Goal: Task Accomplishment & Management: Complete application form

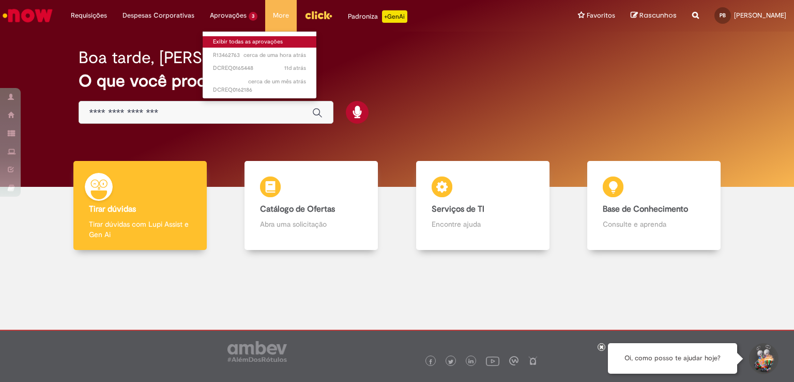
click at [223, 46] on link "Exibir todas as aprovações" at bounding box center [260, 41] width 114 height 11
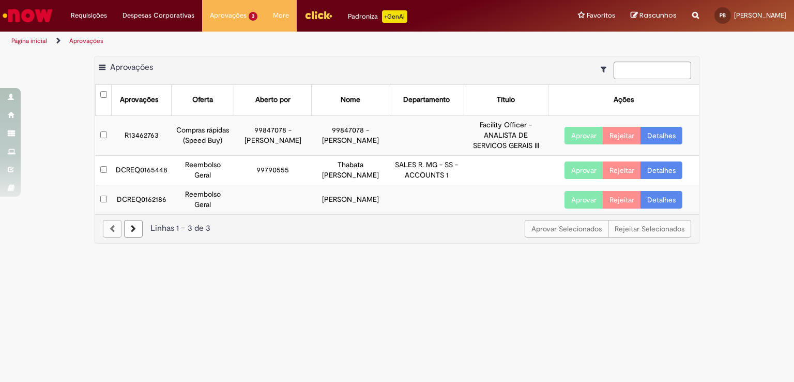
click at [644, 207] on link "Detalhes" at bounding box center [662, 200] width 42 height 18
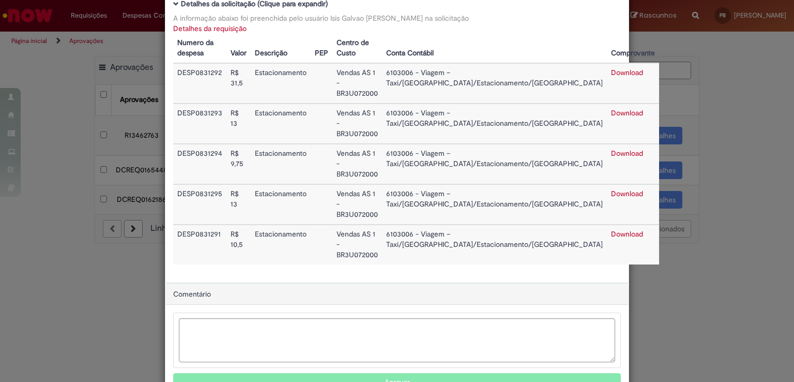
scroll to position [107, 0]
click at [413, 373] on button "Aprovar" at bounding box center [397, 382] width 448 height 18
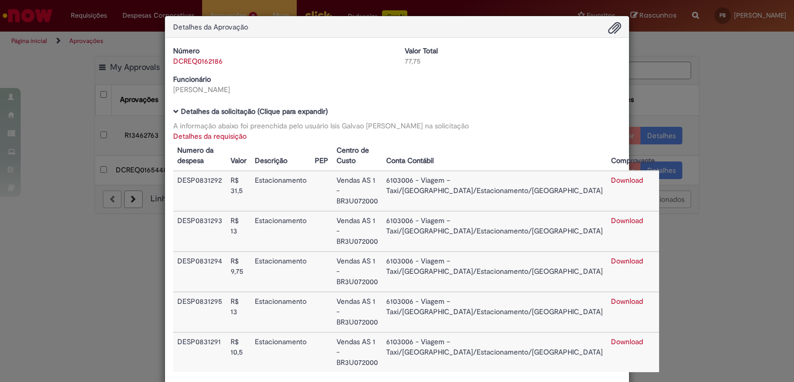
click at [771, 183] on div "Detalhes da Aprovação Número DCREQ0162186 Valor Total 77,75 Funcionário [PERSON…" at bounding box center [397, 191] width 794 height 382
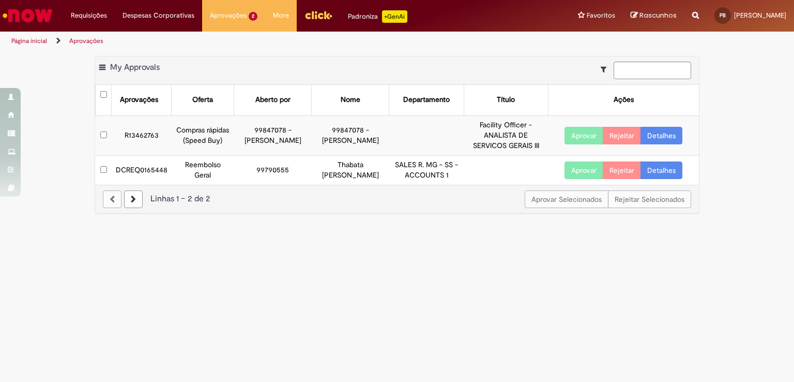
click at [672, 179] on link "Detalhes" at bounding box center [662, 170] width 42 height 18
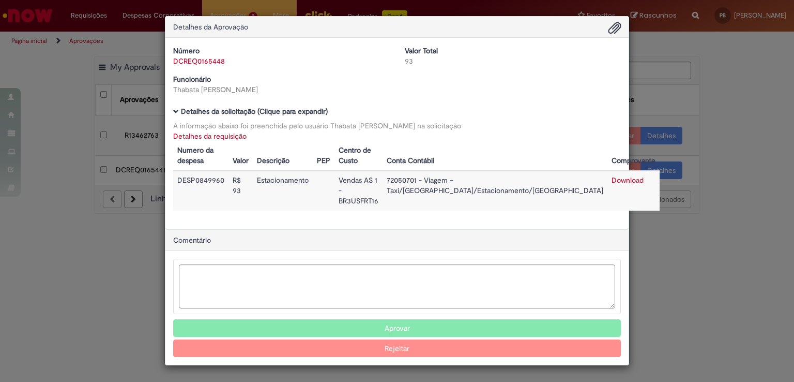
click at [619, 32] on span "Ambev Approval Modal" at bounding box center [615, 29] width 12 height 18
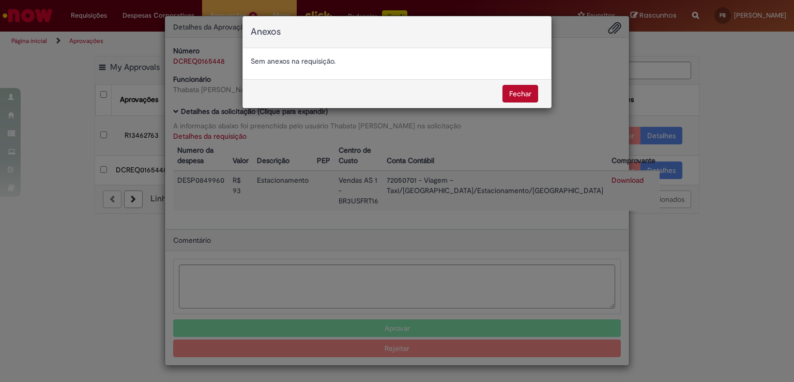
click at [527, 99] on button "Fechar" at bounding box center [521, 94] width 36 height 18
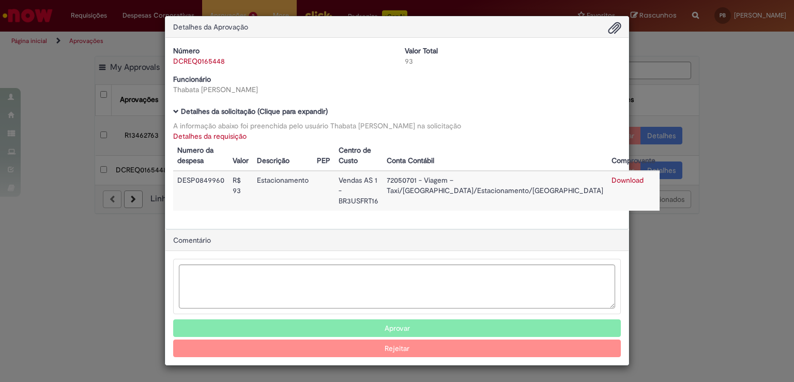
click at [644, 43] on div "Detalhes da Aprovação Número DCREQ0165448 Valor Total 93 Funcionário [PERSON_NA…" at bounding box center [397, 191] width 794 height 382
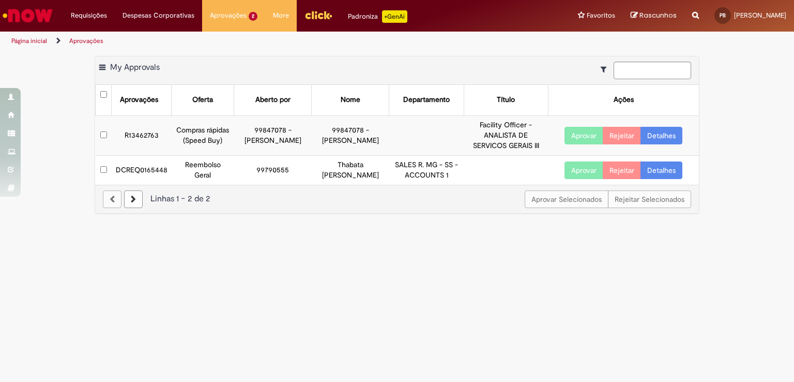
click at [581, 176] on button "Aprovar" at bounding box center [584, 170] width 39 height 18
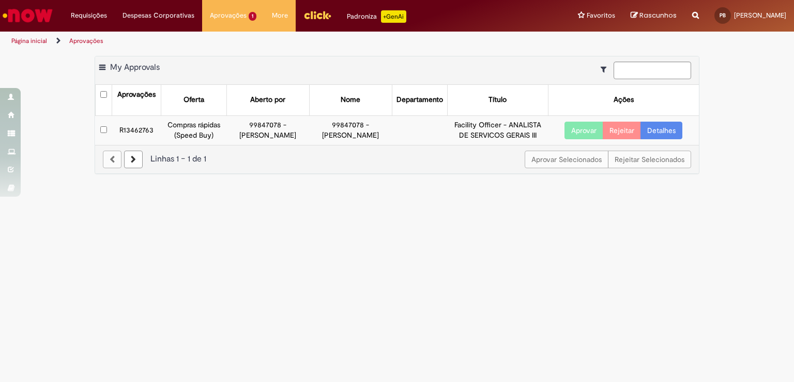
click at [164, 256] on main "Aprovações Exportar como PDF Exportar como Excel Exportar como CSV My Approvals…" at bounding box center [397, 216] width 794 height 331
